Goal: Check status: Check status

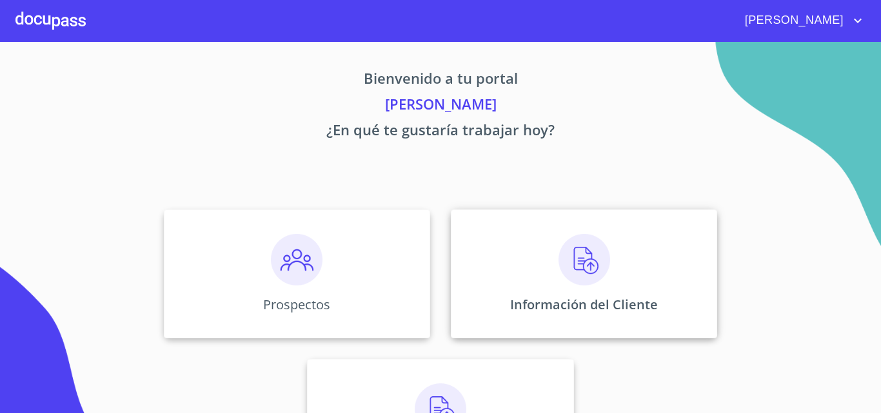
click at [589, 261] on img at bounding box center [585, 260] width 52 height 52
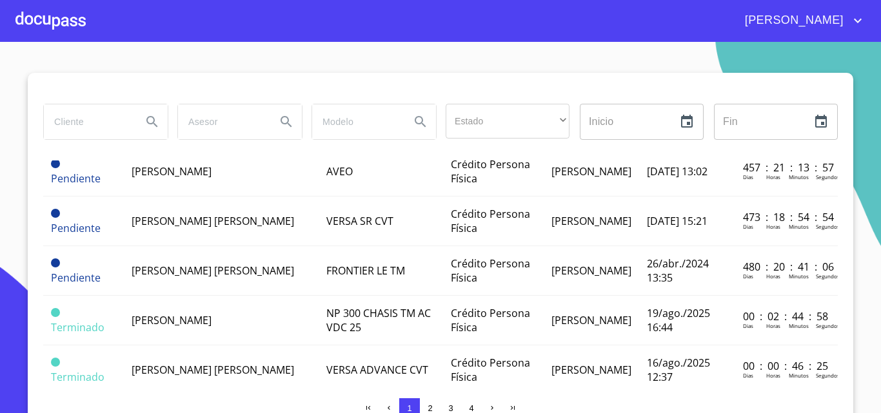
scroll to position [968, 0]
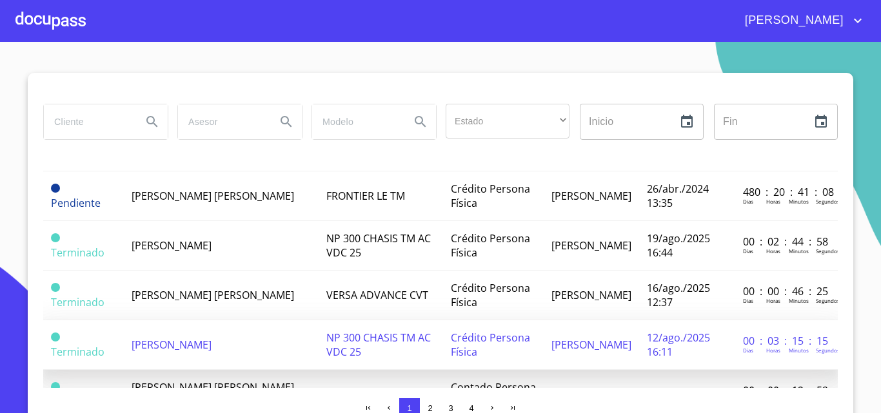
click at [193, 340] on span "[PERSON_NAME]" at bounding box center [172, 345] width 80 height 14
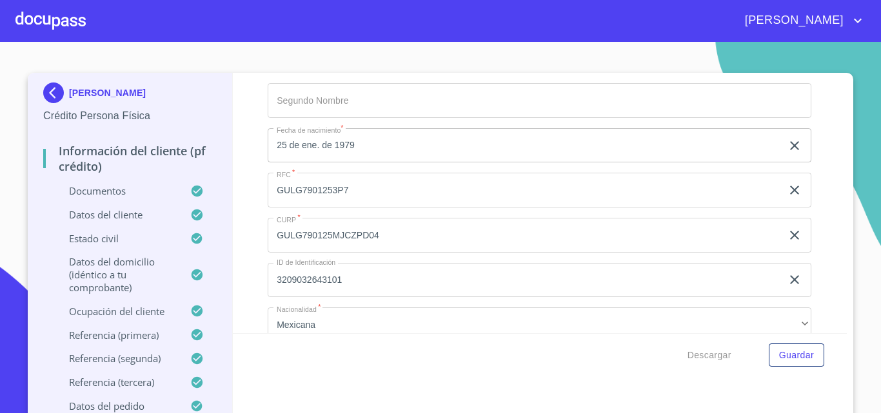
scroll to position [3870, 0]
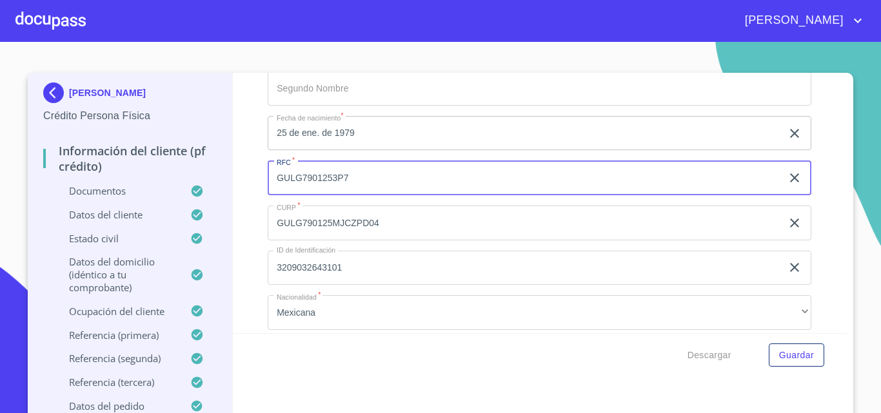
drag, startPoint x: 268, startPoint y: 196, endPoint x: 343, endPoint y: 200, distance: 75.6
click at [343, 195] on input "GULG7901253P7" at bounding box center [525, 178] width 514 height 35
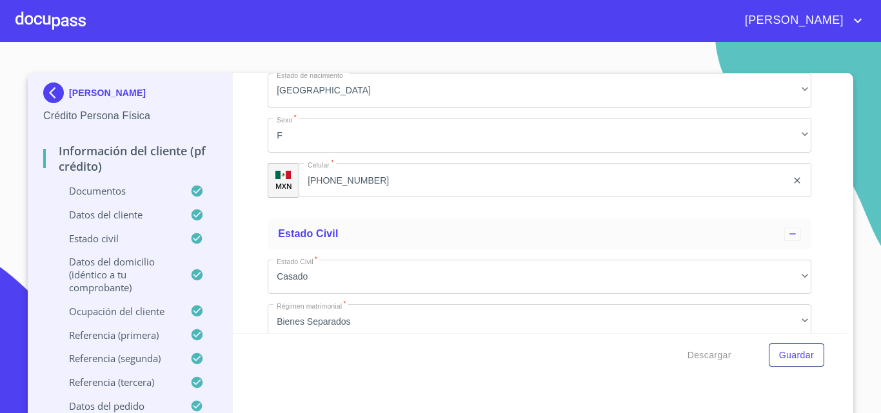
scroll to position [4193, 0]
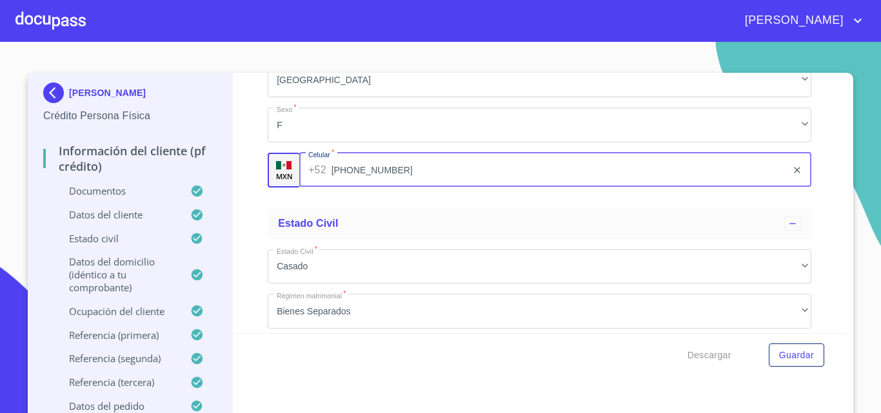
drag, startPoint x: 302, startPoint y: 188, endPoint x: 380, endPoint y: 184, distance: 78.1
click at [380, 184] on input "[PHONE_NUMBER]" at bounding box center [560, 170] width 456 height 35
click at [58, 14] on div at bounding box center [50, 20] width 70 height 41
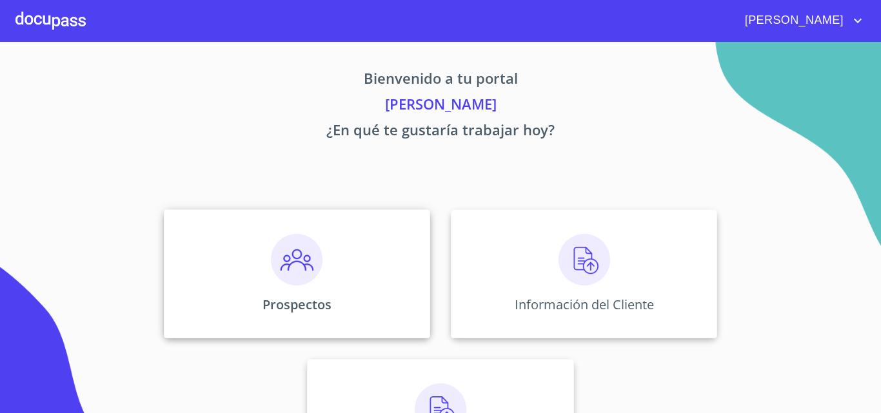
click at [284, 263] on img at bounding box center [297, 260] width 52 height 52
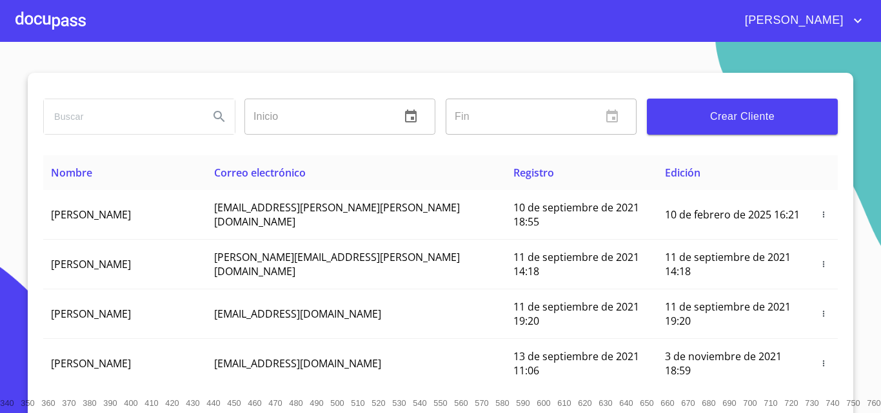
click at [123, 121] on input "search" at bounding box center [121, 116] width 155 height 35
type input "[PERSON_NAME]"
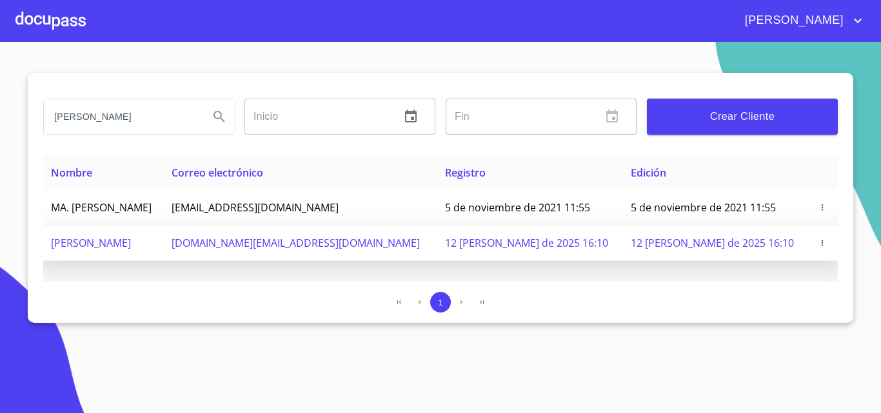
scroll to position [0, 0]
drag, startPoint x: 261, startPoint y: 243, endPoint x: 365, endPoint y: 243, distance: 104.5
click at [365, 243] on td "[DOMAIN_NAME][EMAIL_ADDRESS][DOMAIN_NAME]" at bounding box center [301, 243] width 274 height 35
copy span "[DOMAIN_NAME][EMAIL_ADDRESS][DOMAIN_NAME]"
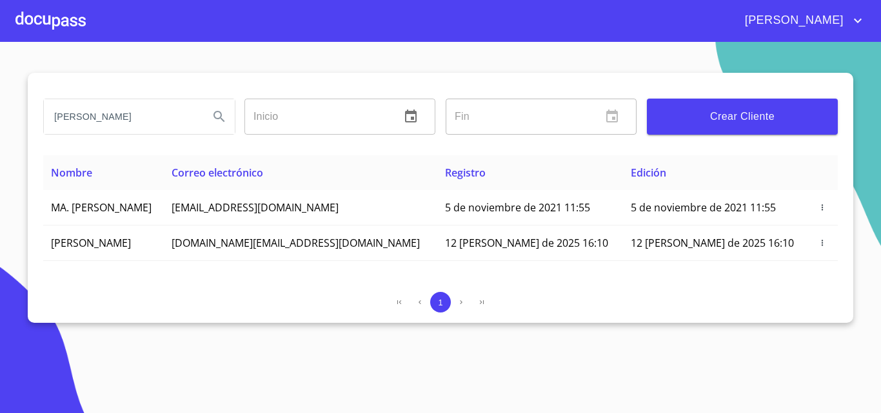
click at [45, 23] on div at bounding box center [50, 20] width 70 height 41
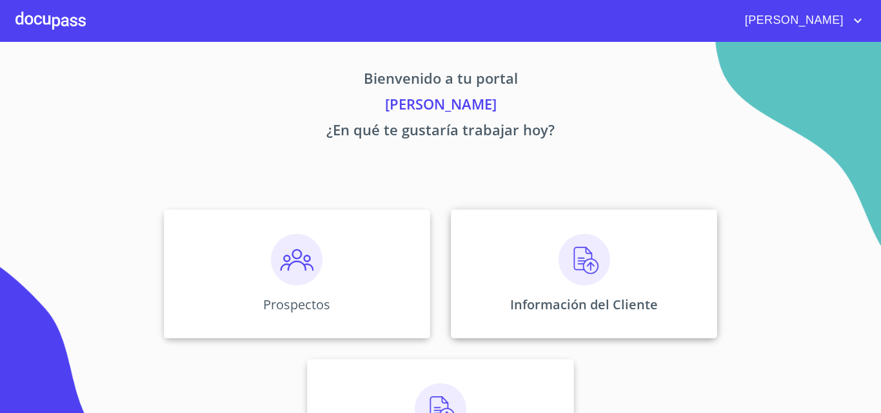
click at [564, 266] on img at bounding box center [585, 260] width 52 height 52
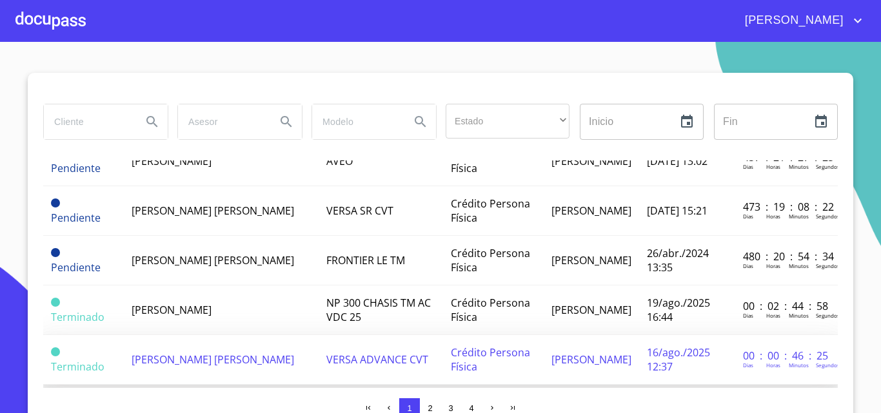
scroll to position [1032, 0]
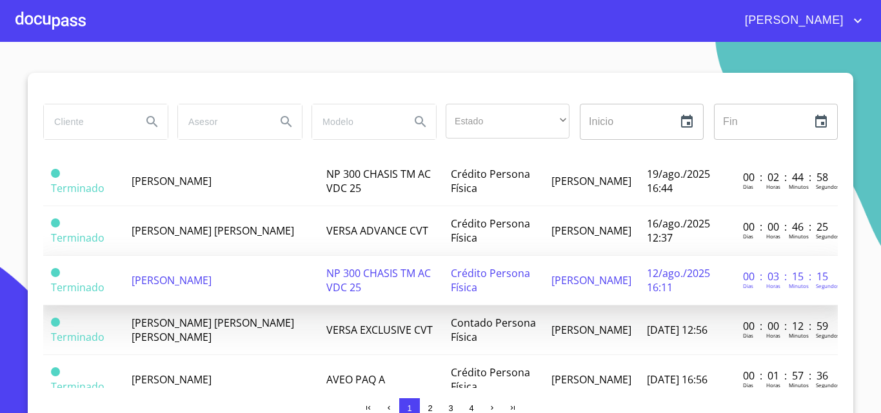
click at [192, 272] on td "[PERSON_NAME]" at bounding box center [221, 281] width 195 height 50
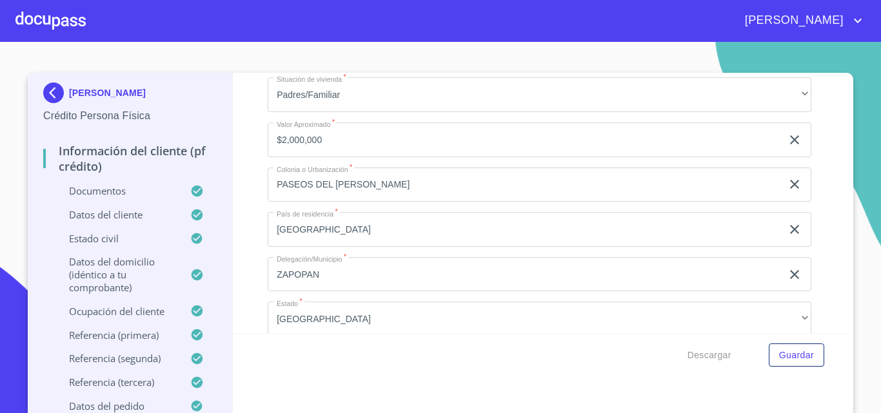
scroll to position [5018, 0]
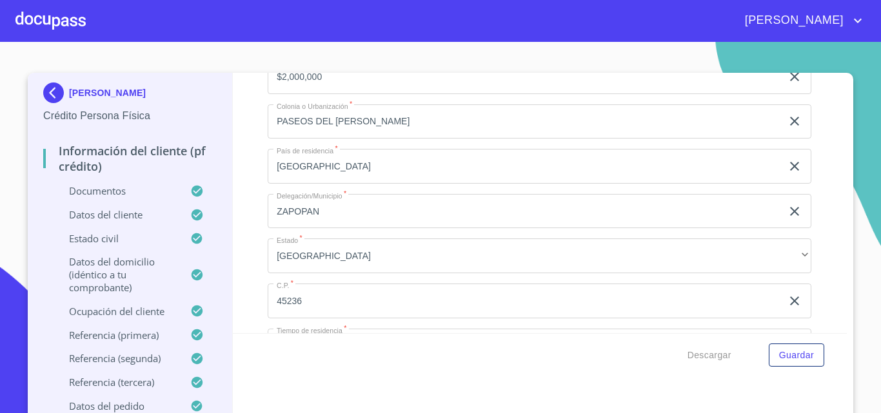
click at [814, 10] on div "[PERSON_NAME]" at bounding box center [440, 20] width 881 height 41
click at [851, 27] on icon "account of current user" at bounding box center [857, 20] width 15 height 15
click at [835, 23] on li "Salir" at bounding box center [845, 26] width 42 height 23
